Goal: Transaction & Acquisition: Obtain resource

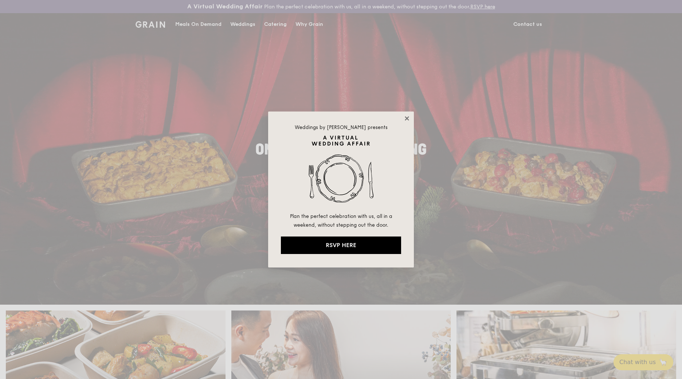
click at [408, 118] on icon at bounding box center [407, 118] width 7 height 7
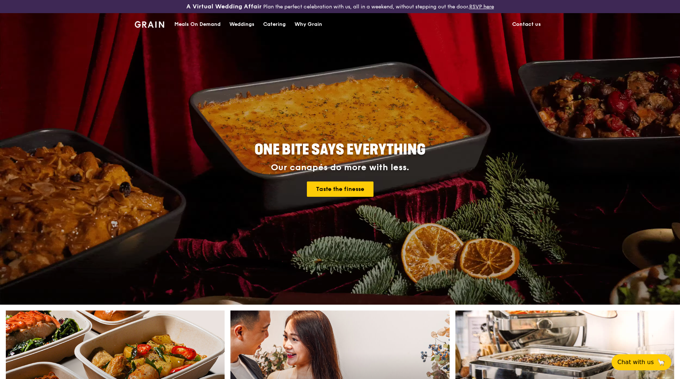
click at [272, 25] on div "Catering" at bounding box center [274, 24] width 23 height 22
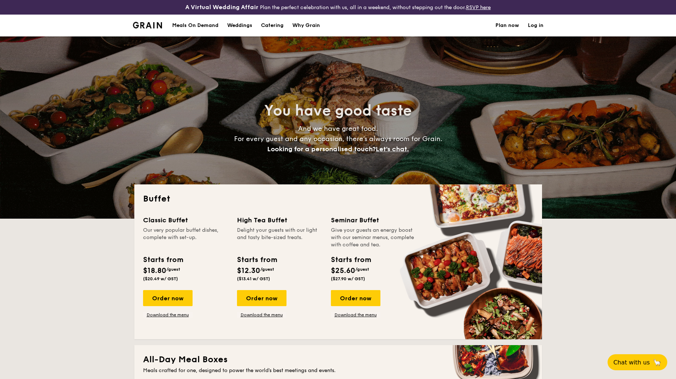
select select
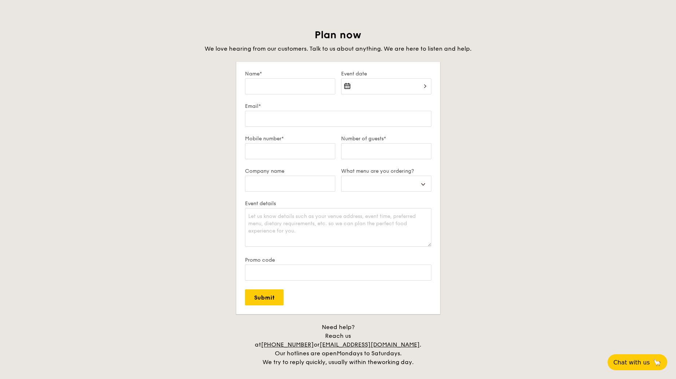
scroll to position [1348, 0]
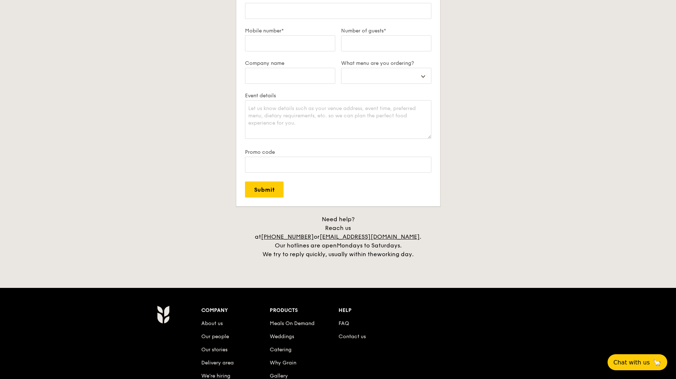
drag, startPoint x: 412, startPoint y: 249, endPoint x: 264, endPoint y: 235, distance: 148.1
click at [264, 235] on div "Need help? Reach us at [PHONE_NUMBER] or [EMAIL_ADDRESS][DOMAIN_NAME] . Our hot…" at bounding box center [338, 237] width 182 height 44
click at [504, 132] on div "Plan now We love hearing from our customers. Talk to us about anything. We are …" at bounding box center [338, 90] width 408 height 338
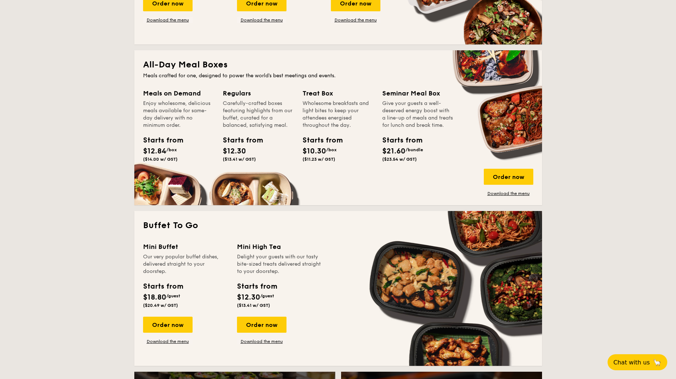
scroll to position [298, 0]
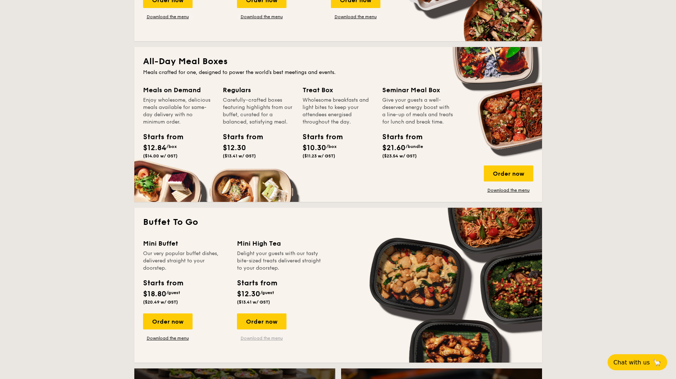
click at [269, 338] on link "Download the menu" at bounding box center [262, 338] width 50 height 6
